Goal: Check status

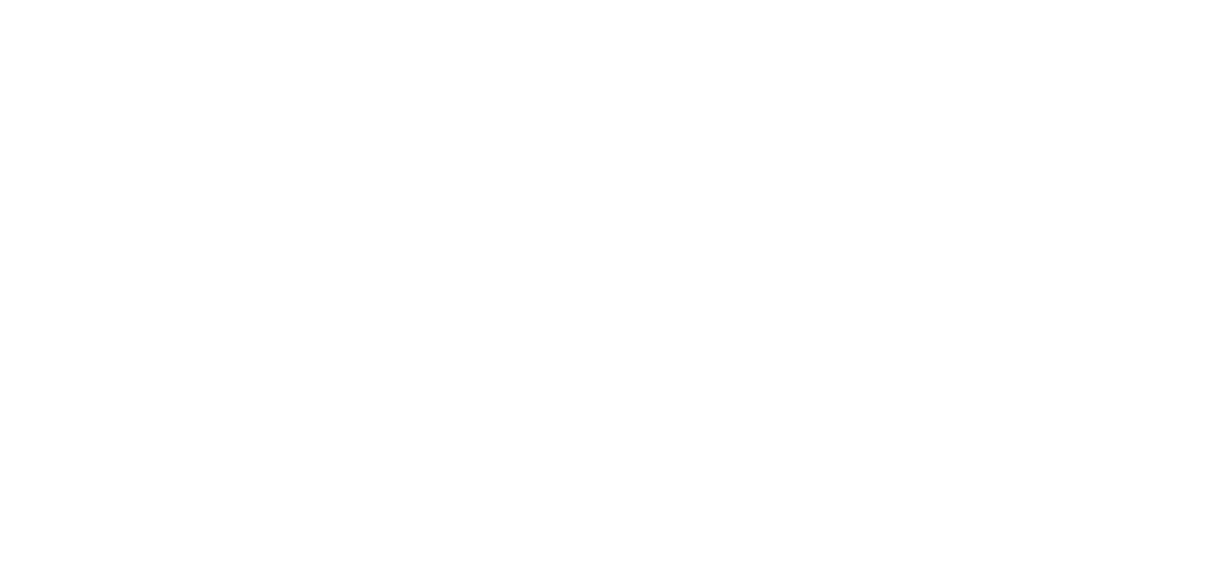
select select "2025"
select select "9"
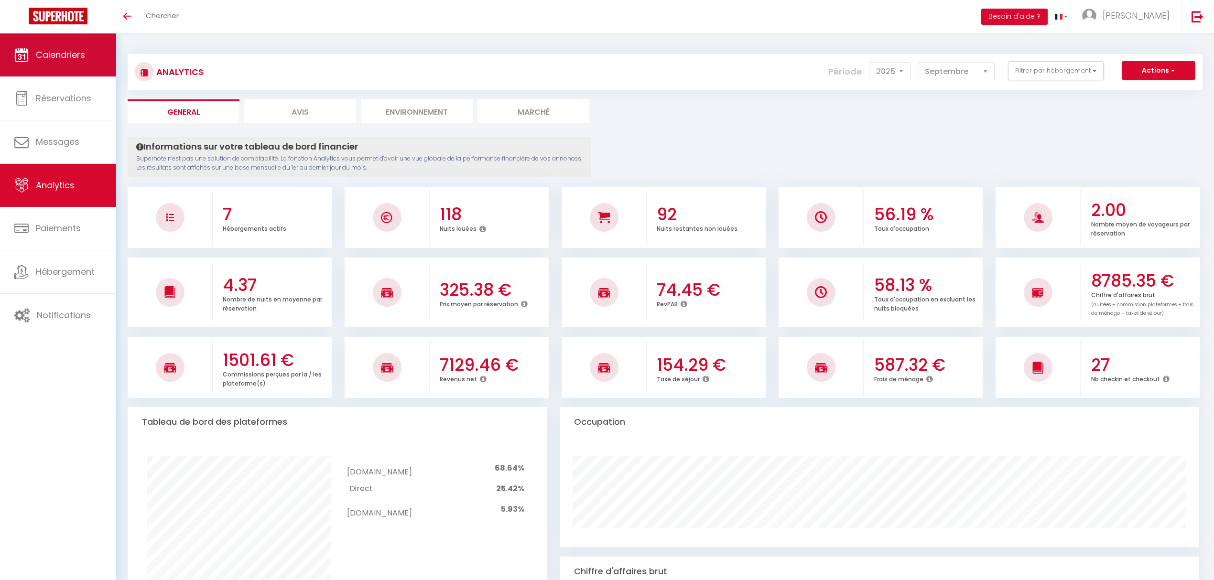
click at [54, 55] on span "Calendriers" at bounding box center [60, 55] width 49 height 12
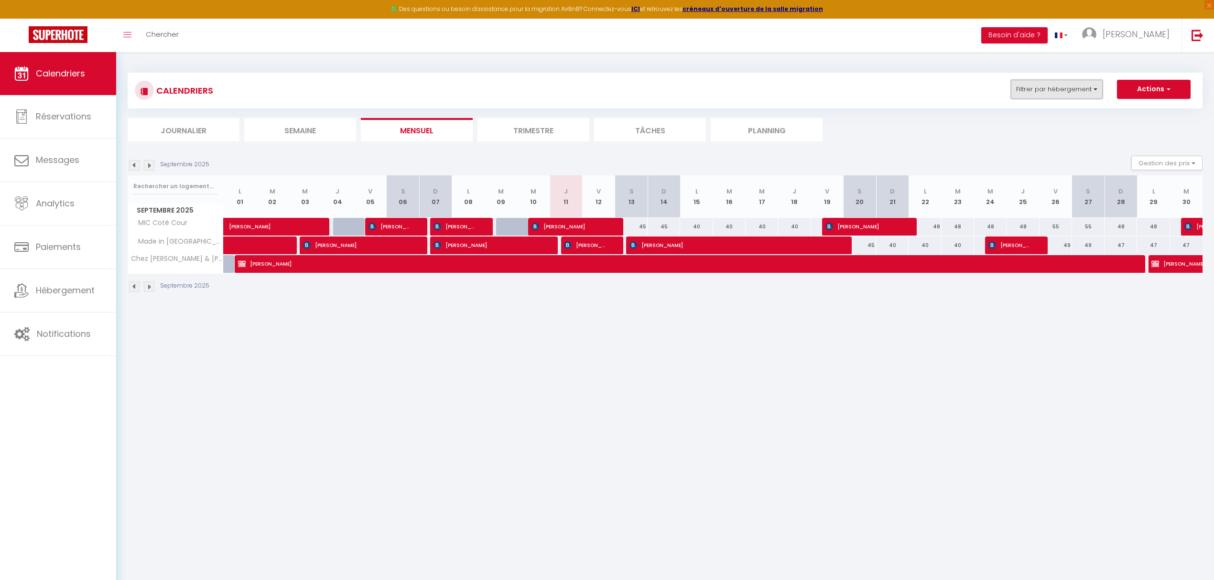
click at [1100, 94] on button "Filtrer par hébergement" at bounding box center [1057, 89] width 92 height 19
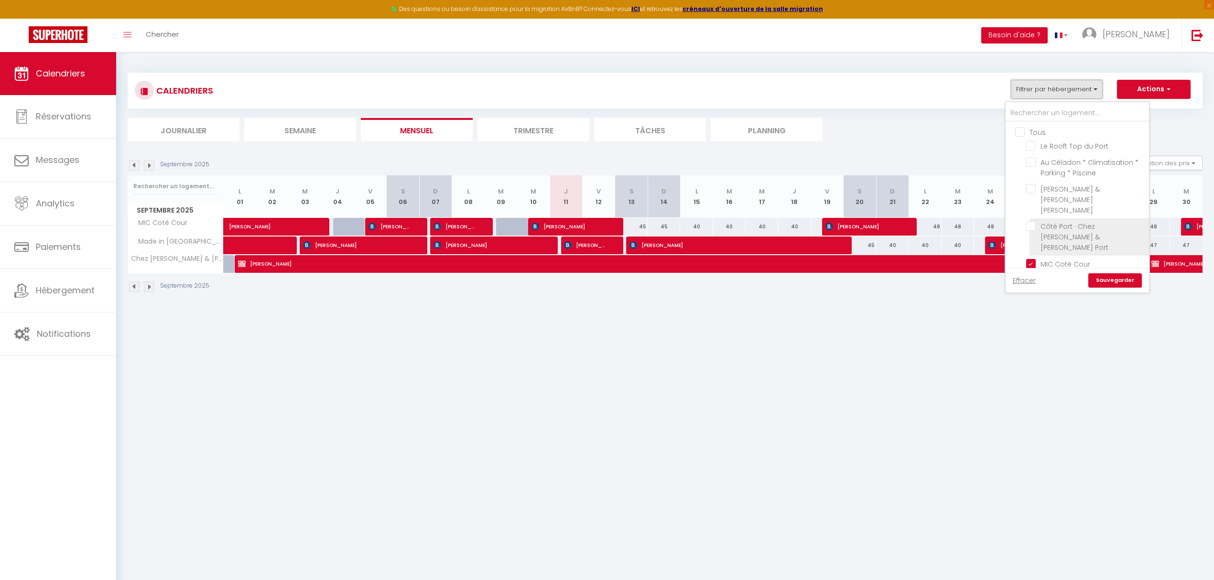
scroll to position [31, 0]
click at [1026, 244] on ul "Tous Le Rooft Top du [GEOGRAPHIC_DATA] * Climatisation * Parking * [PERSON_NAME…" at bounding box center [1077, 190] width 143 height 199
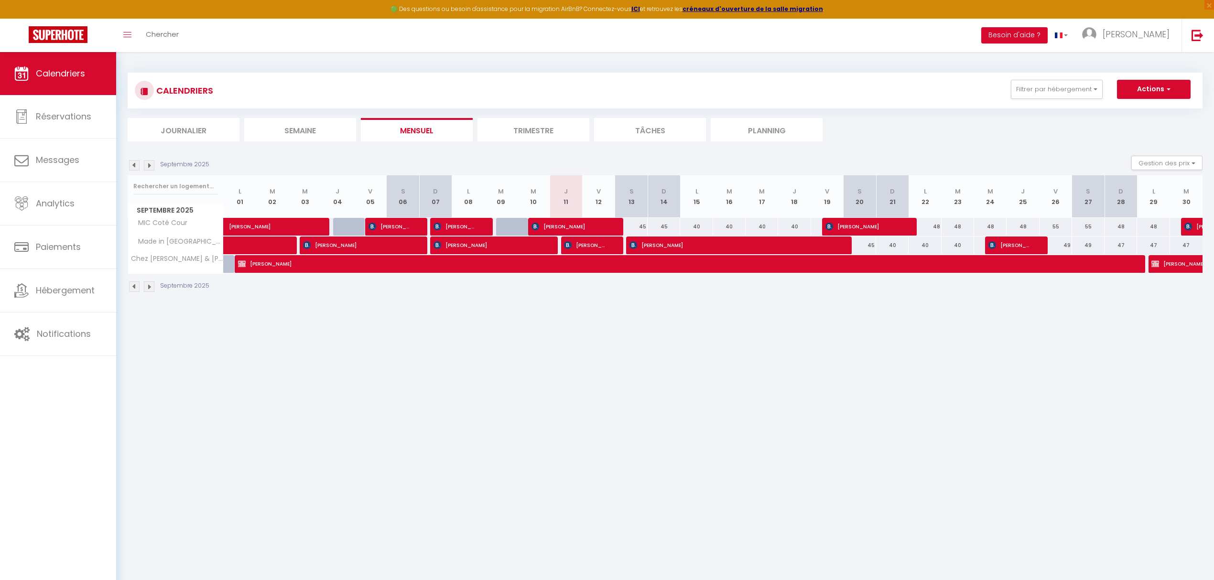
click at [544, 136] on li "Trimestre" at bounding box center [534, 129] width 112 height 23
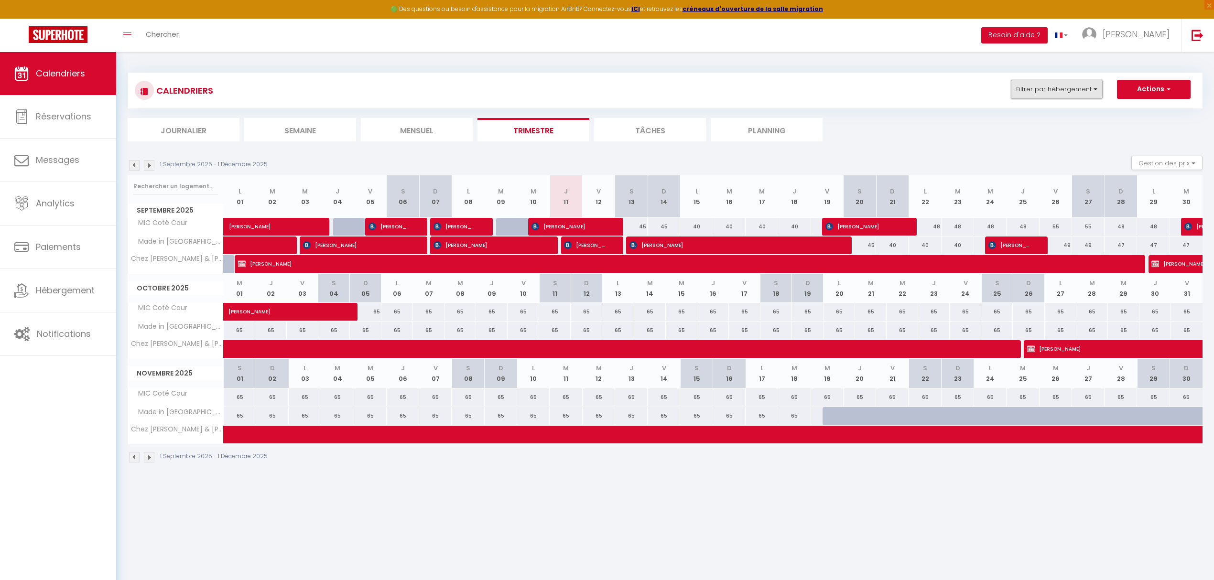
click at [1094, 92] on button "Filtrer par hébergement" at bounding box center [1057, 89] width 92 height 19
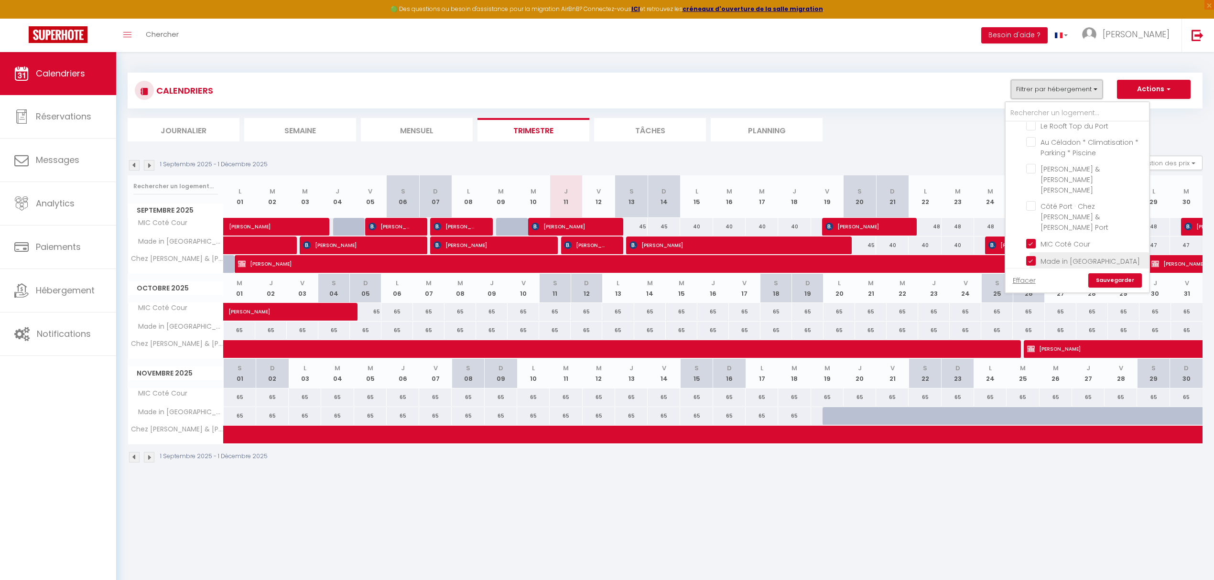
scroll to position [31, 0]
click at [1031, 262] on input "Chez [PERSON_NAME] & [PERSON_NAME] Canal" at bounding box center [1087, 267] width 120 height 10
checkbox input "false"
click at [1115, 281] on link "Sauvegarder" at bounding box center [1116, 280] width 54 height 14
